Goal: Navigation & Orientation: Find specific page/section

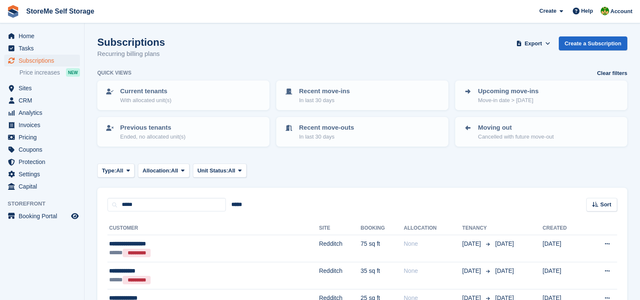
scroll to position [42, 0]
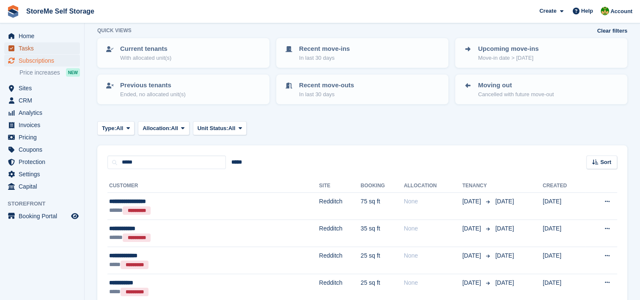
click at [30, 49] on span "Tasks" at bounding box center [44, 48] width 51 height 12
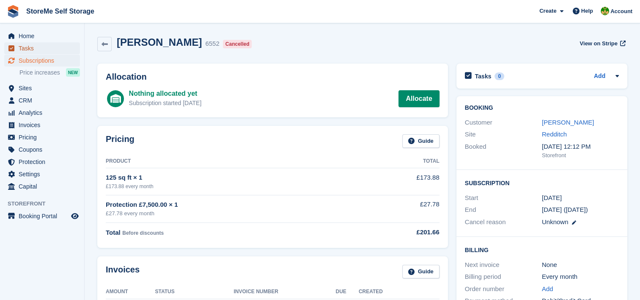
click at [58, 44] on span "Tasks" at bounding box center [44, 48] width 51 height 12
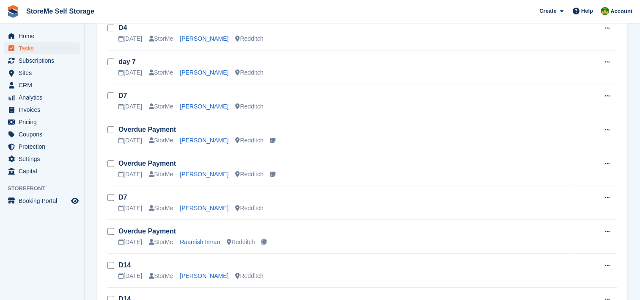
scroll to position [254, 0]
